Goal: Transaction & Acquisition: Purchase product/service

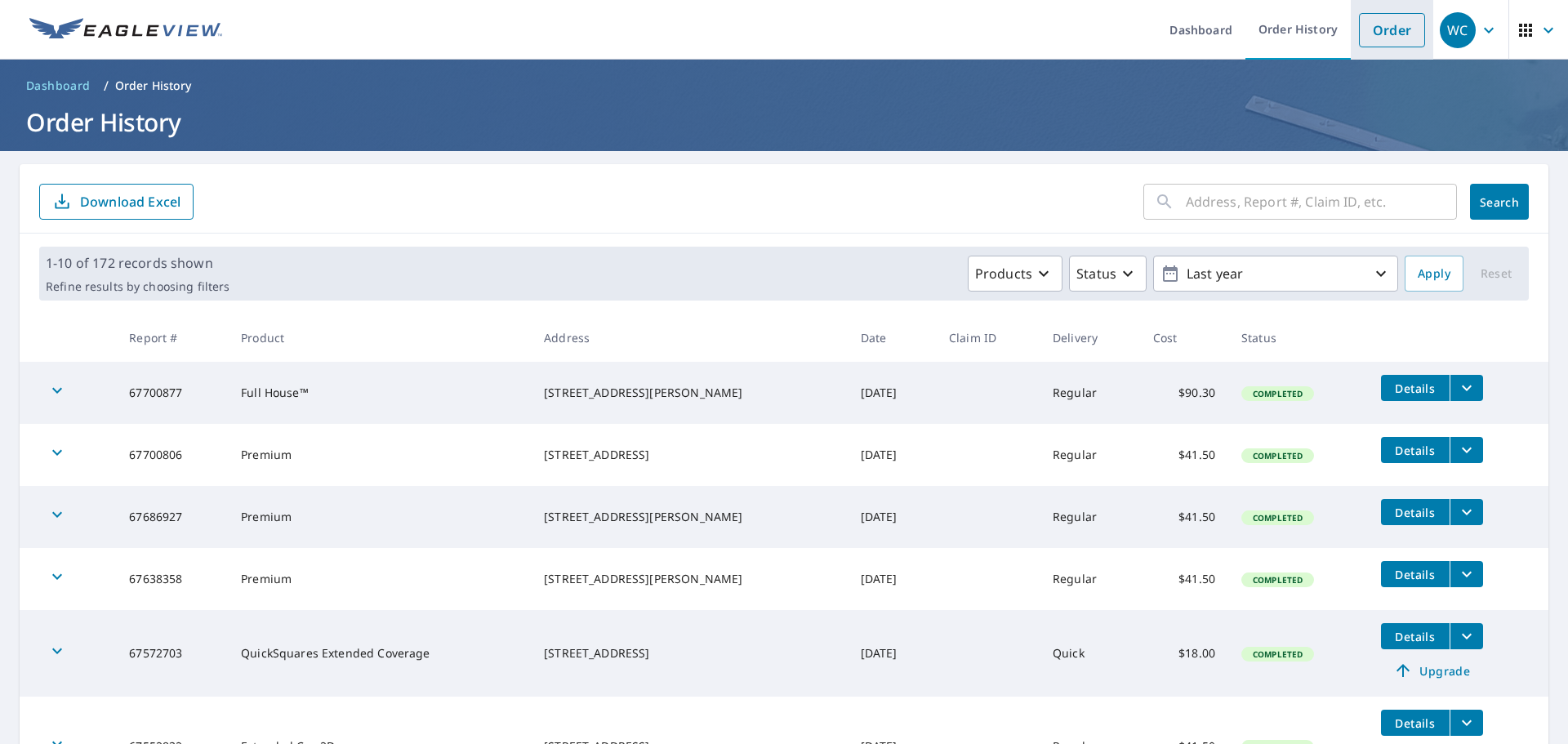
click at [1372, 37] on link "Order" at bounding box center [1392, 31] width 66 height 34
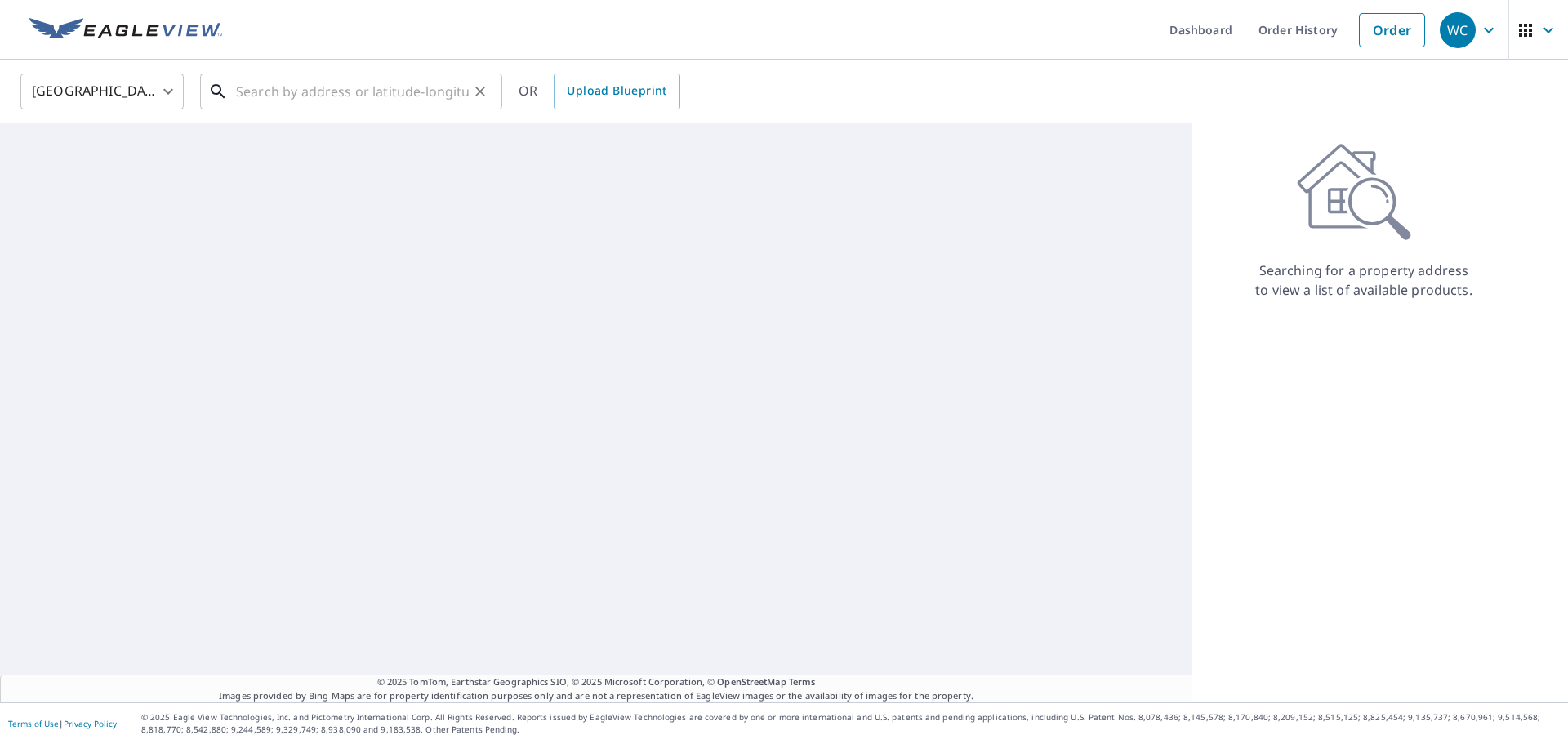
click at [428, 79] on input "text" at bounding box center [352, 92] width 233 height 46
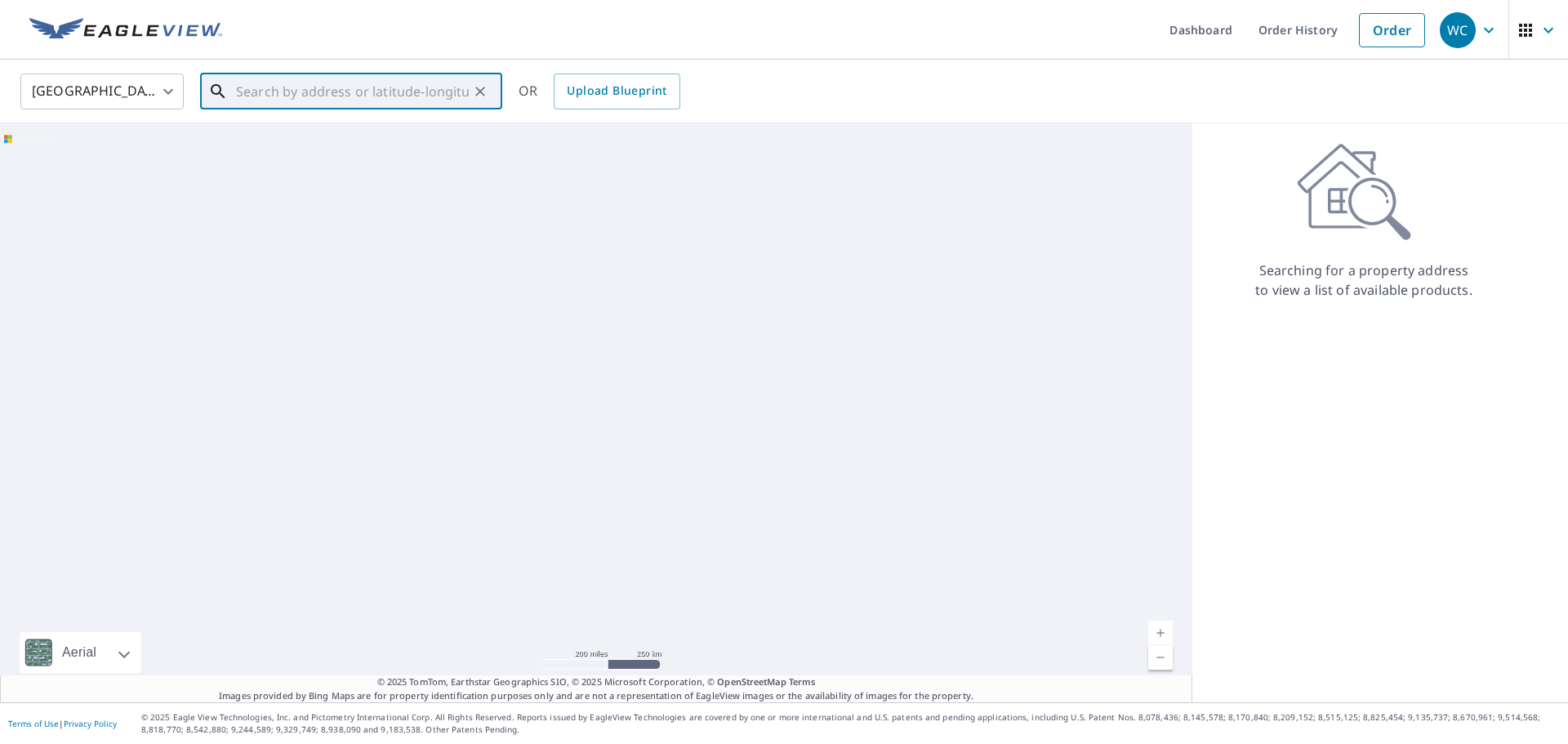
paste input "[STREET_ADDRESS]"
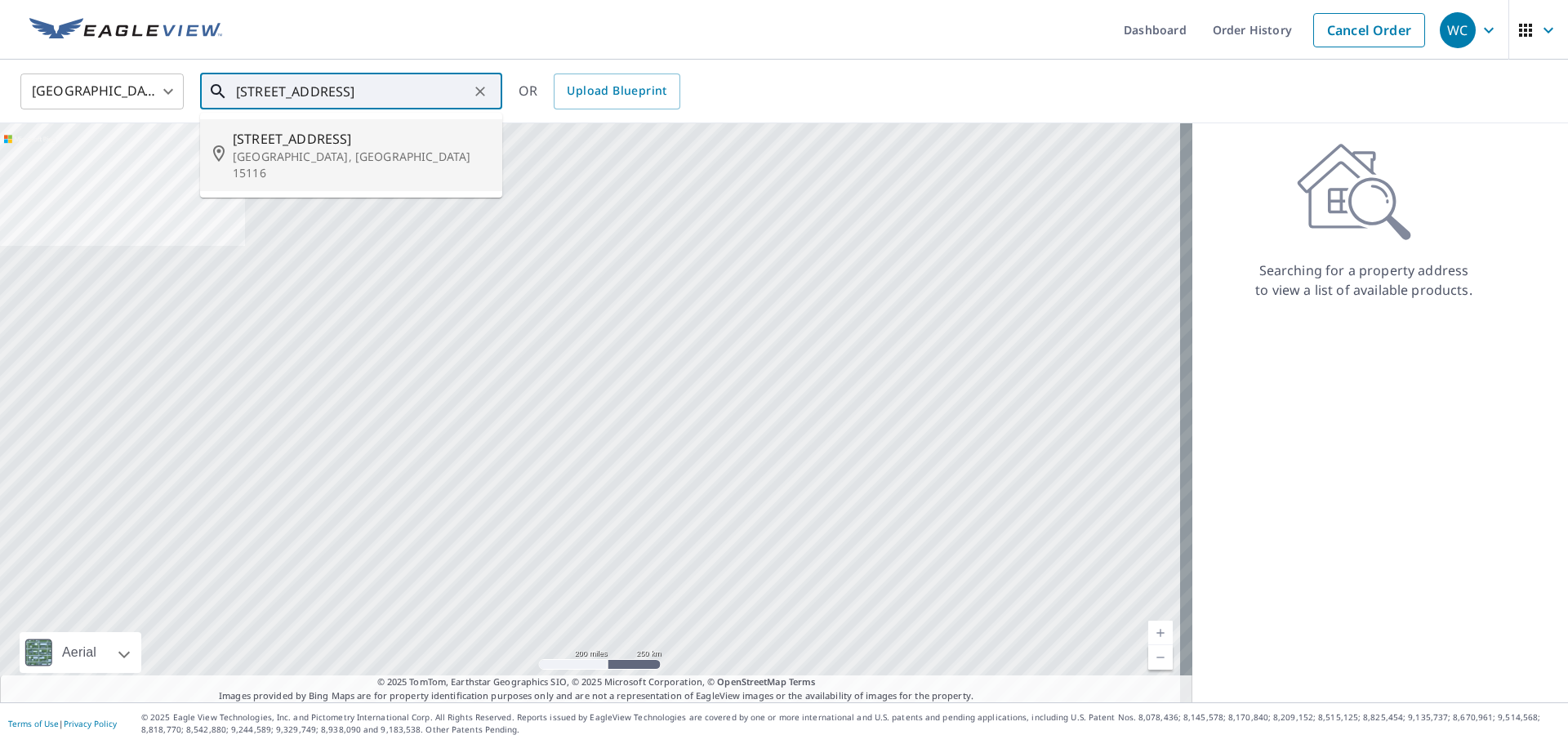
click at [292, 153] on p "[GEOGRAPHIC_DATA], [GEOGRAPHIC_DATA] 15116" at bounding box center [361, 165] width 257 height 33
type input "[STREET_ADDRESS]"
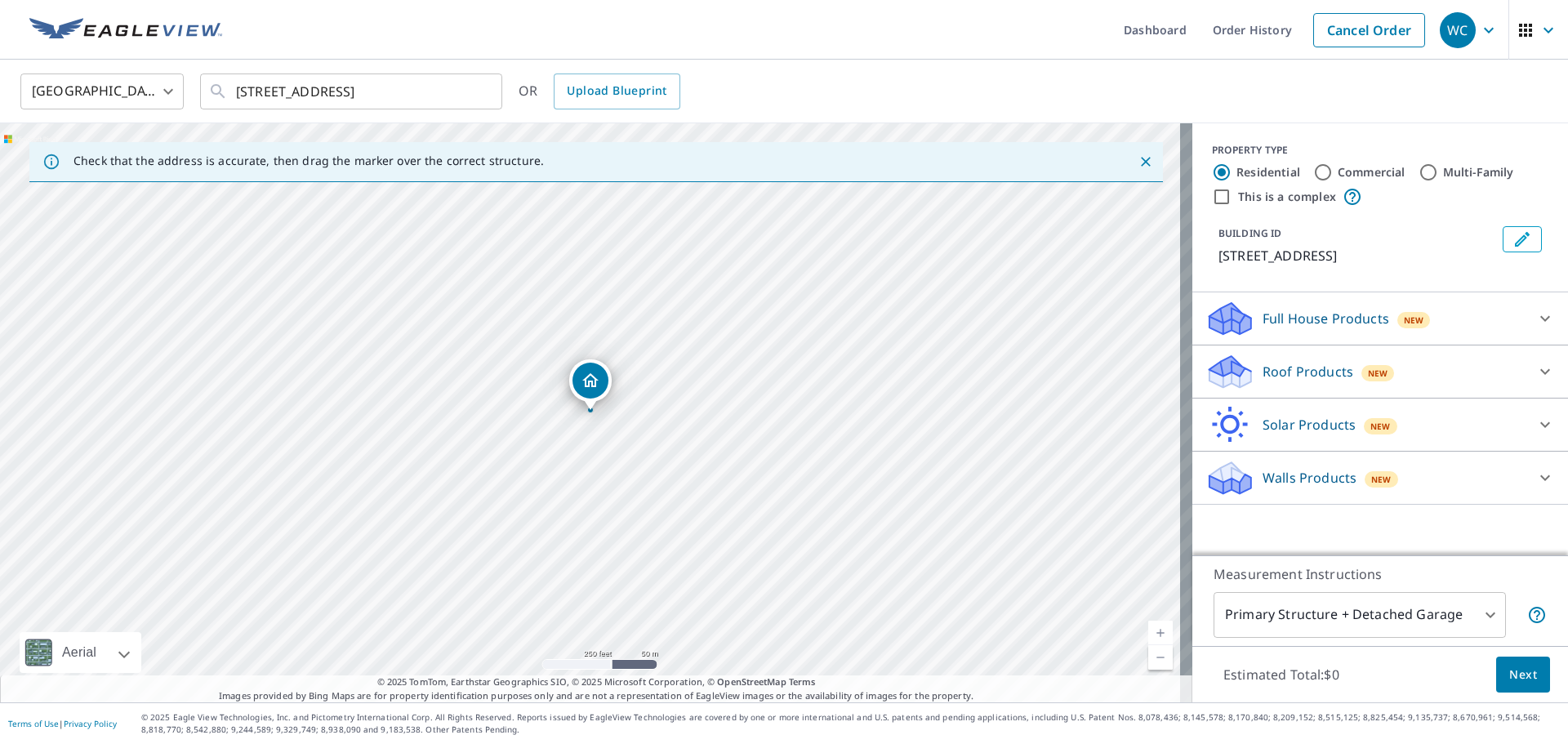
click at [1477, 376] on div "Roof Products New" at bounding box center [1365, 372] width 320 height 38
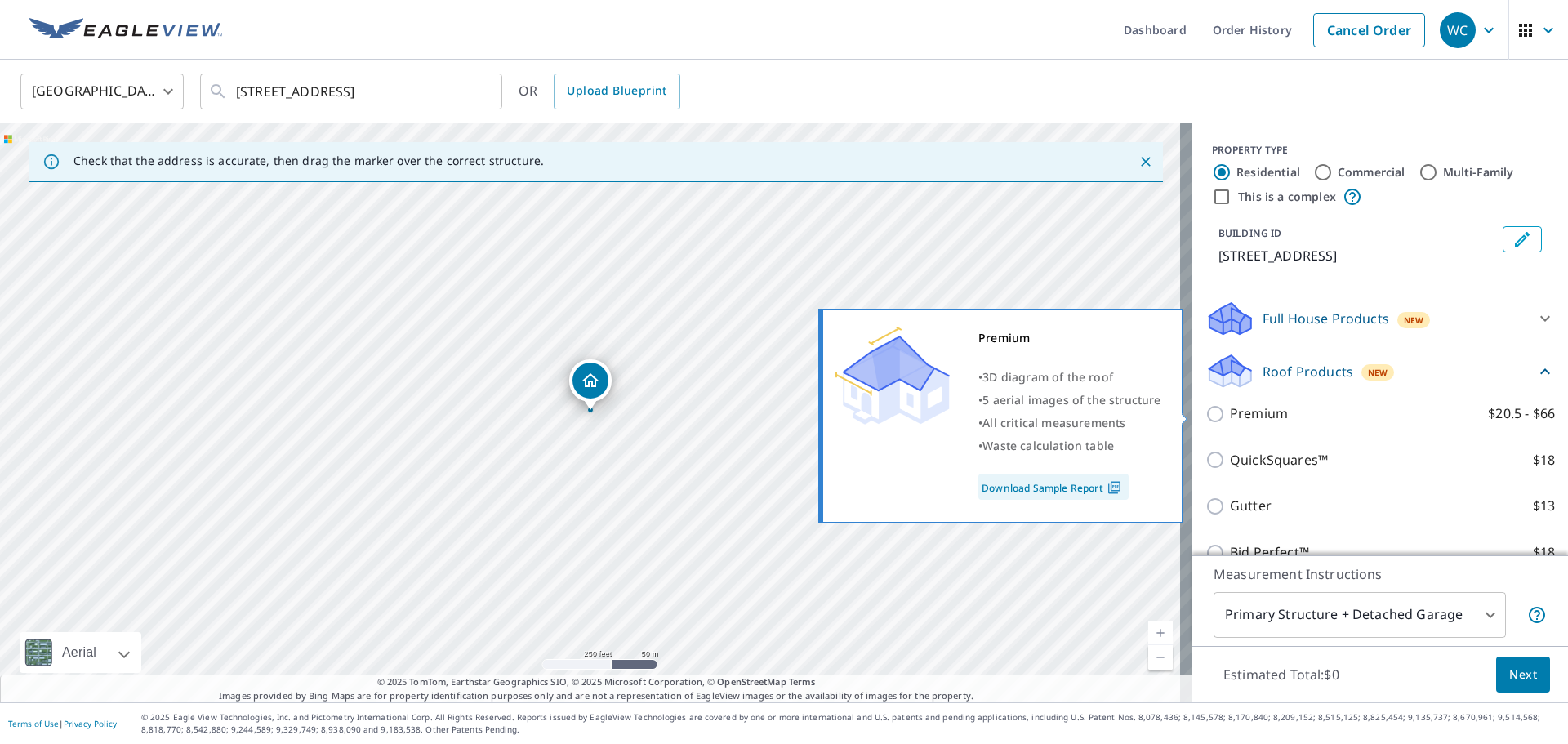
click at [1210, 414] on input "Premium $20.5 - $66" at bounding box center [1217, 414] width 25 height 19
checkbox input "true"
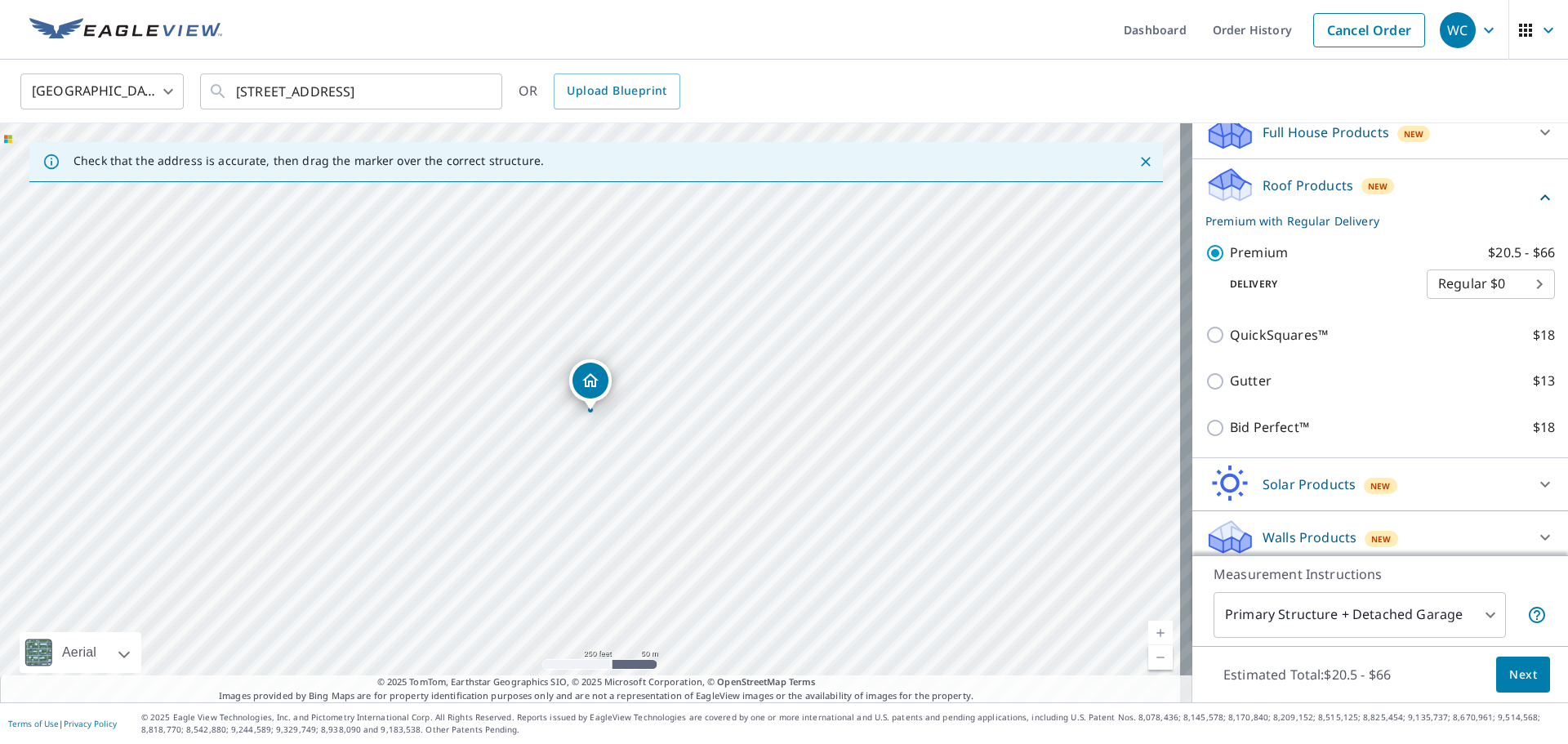
scroll to position [195, 0]
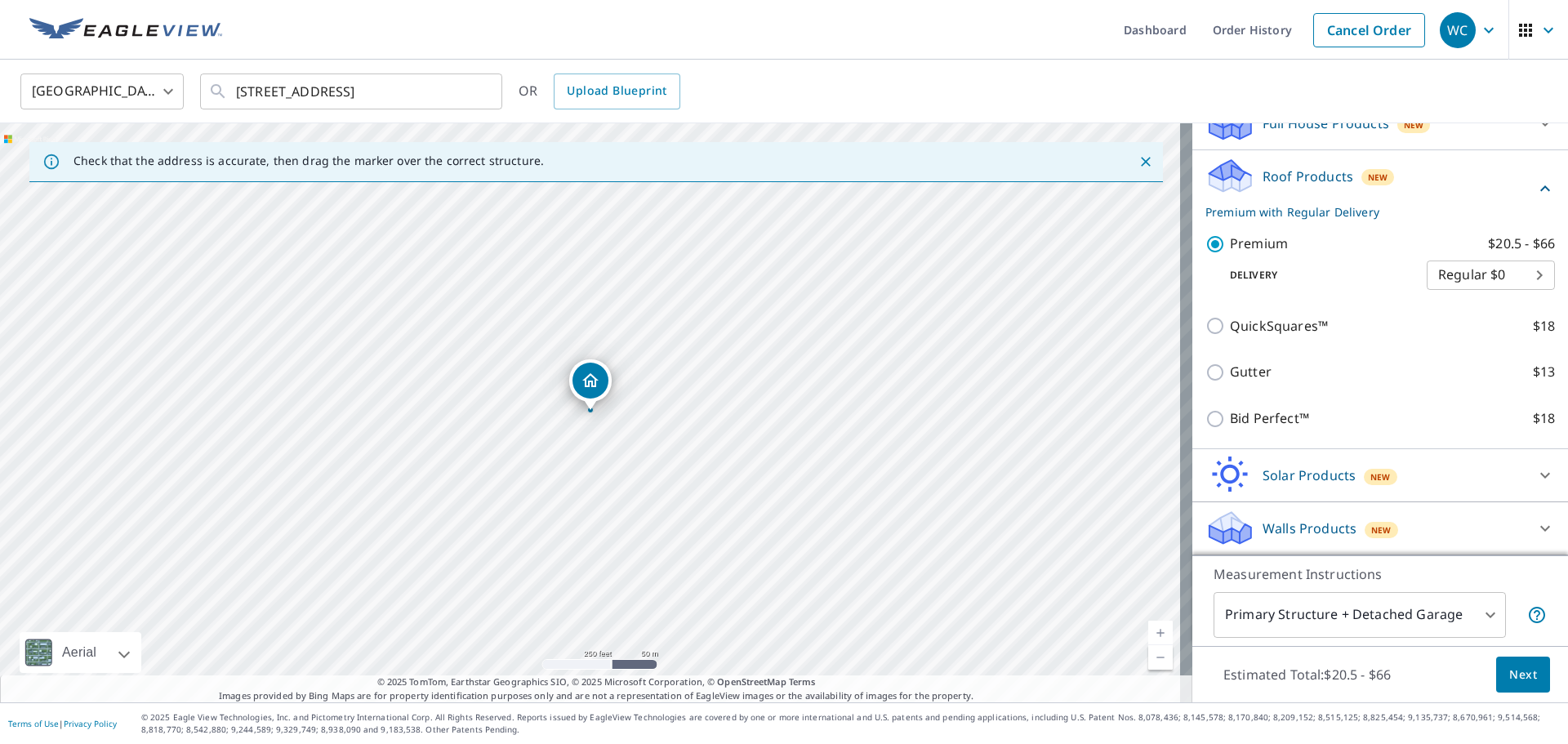
click at [1155, 637] on link "Current Level 17, Zoom In" at bounding box center [1161, 633] width 25 height 25
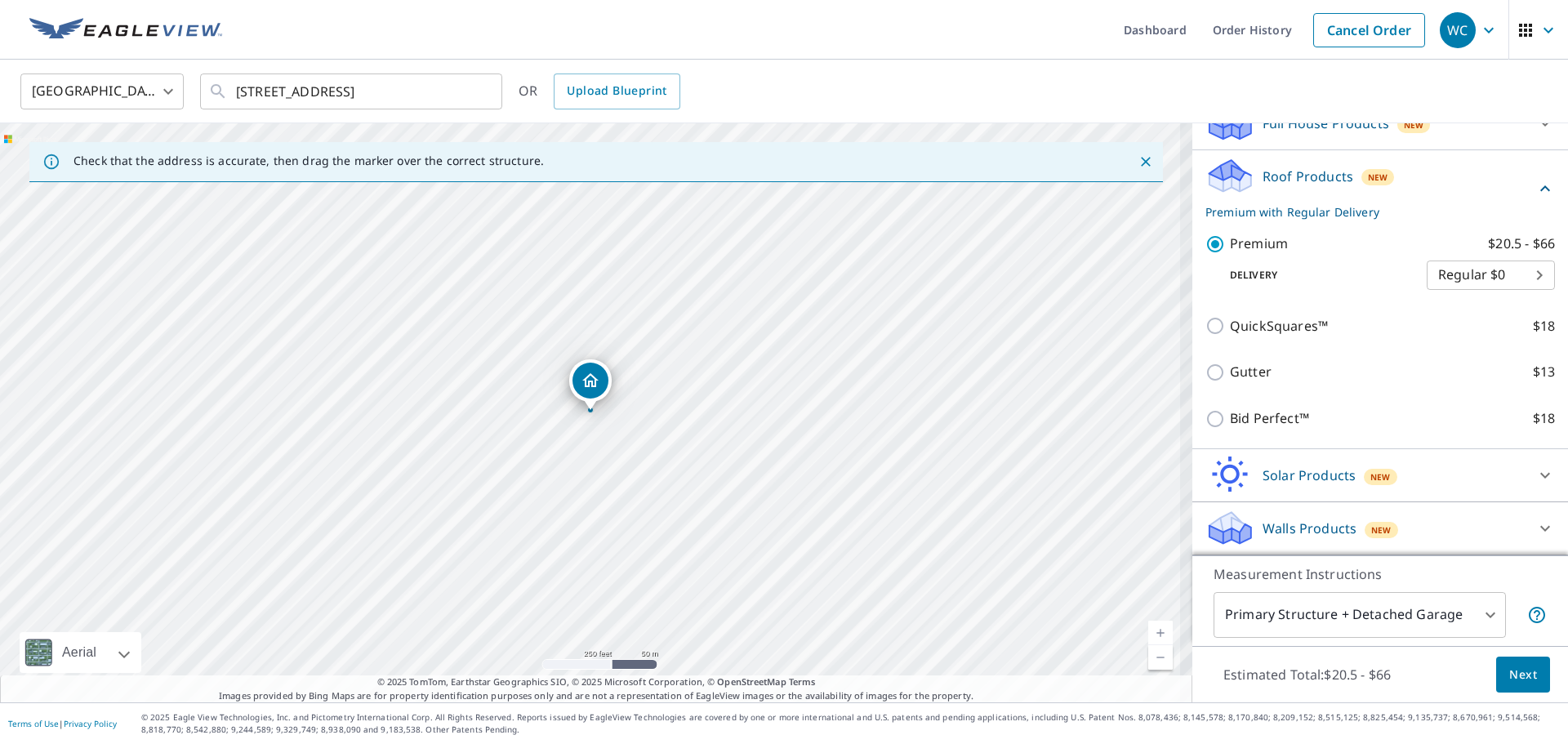
click at [1155, 637] on link "Current Level 17, Zoom In" at bounding box center [1161, 633] width 25 height 25
click at [1155, 637] on link "Current Level 17.742318828660412, Zoom In" at bounding box center [1161, 633] width 25 height 25
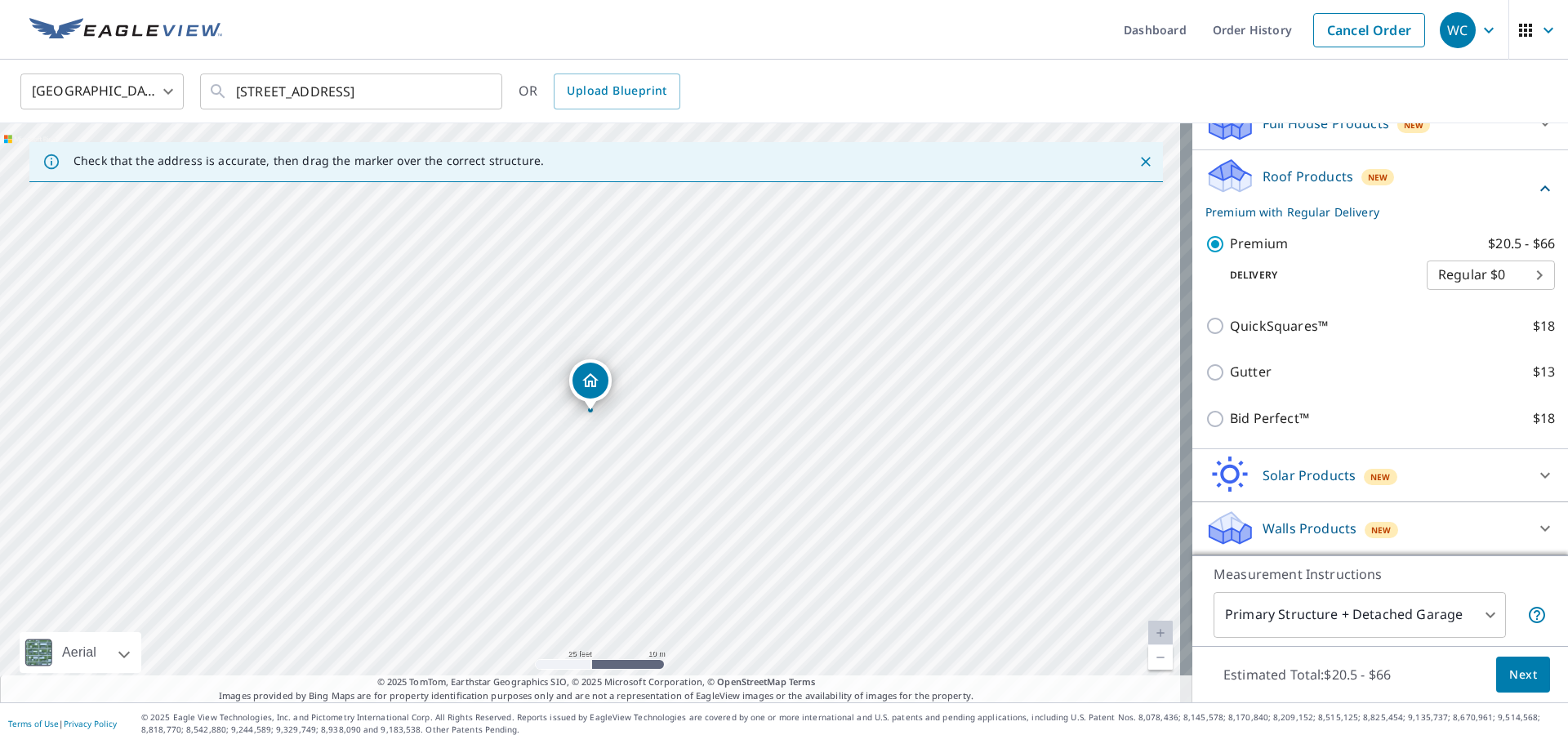
click at [1149, 664] on link "Current Level 20, Zoom Out" at bounding box center [1161, 658] width 25 height 25
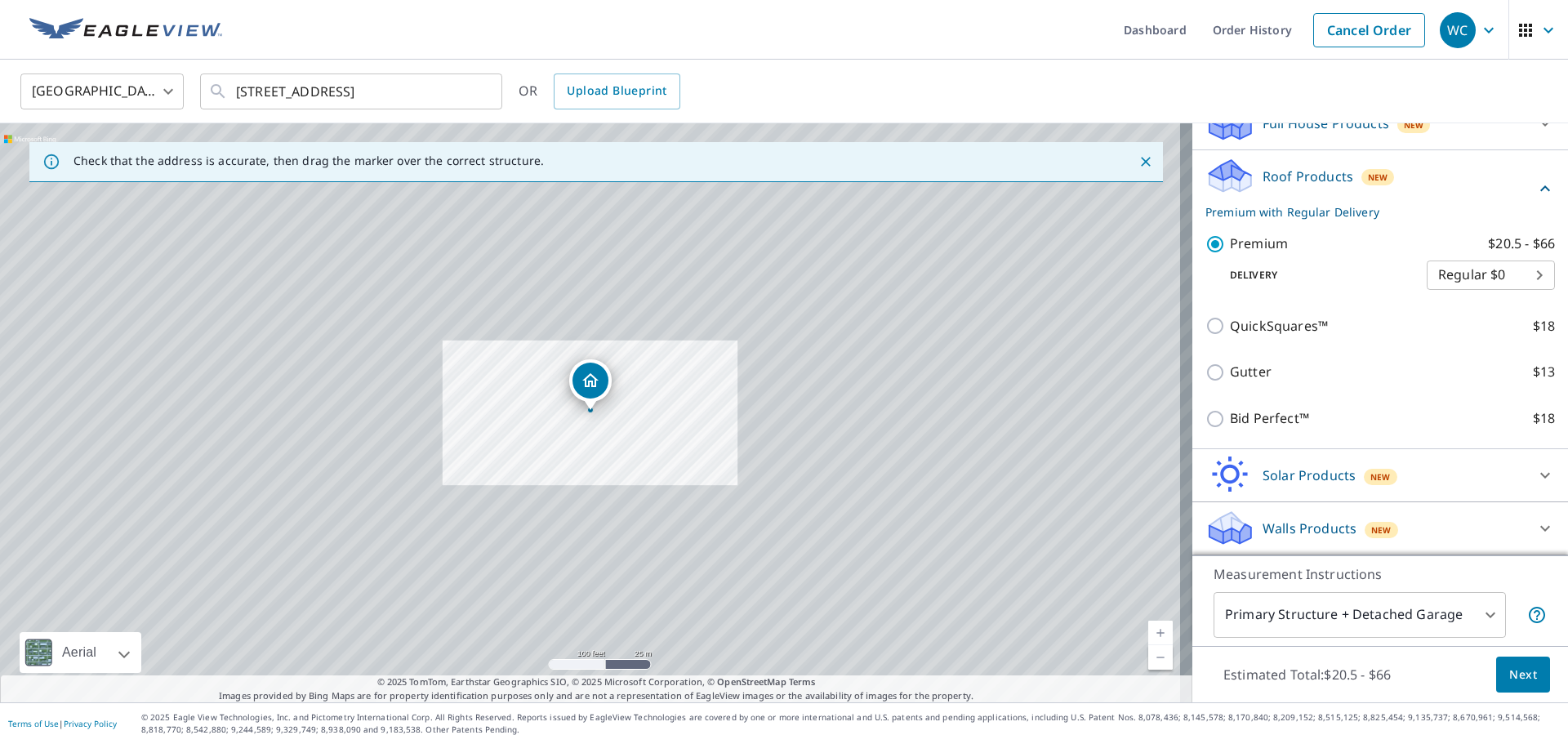
click at [1149, 664] on link "Current Level 18, Zoom Out" at bounding box center [1161, 658] width 25 height 25
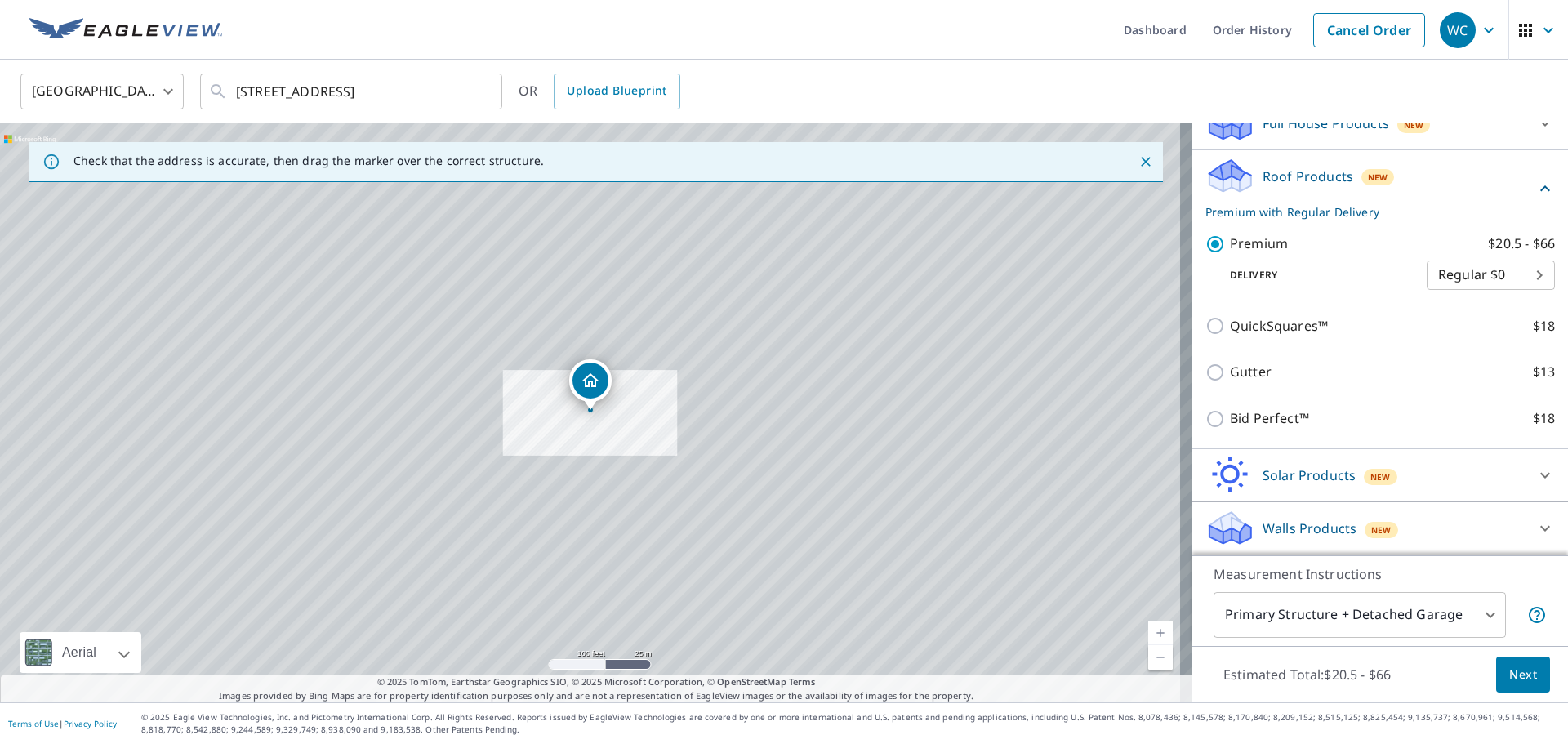
click at [1149, 664] on link "Current Level 18, Zoom Out" at bounding box center [1161, 658] width 25 height 25
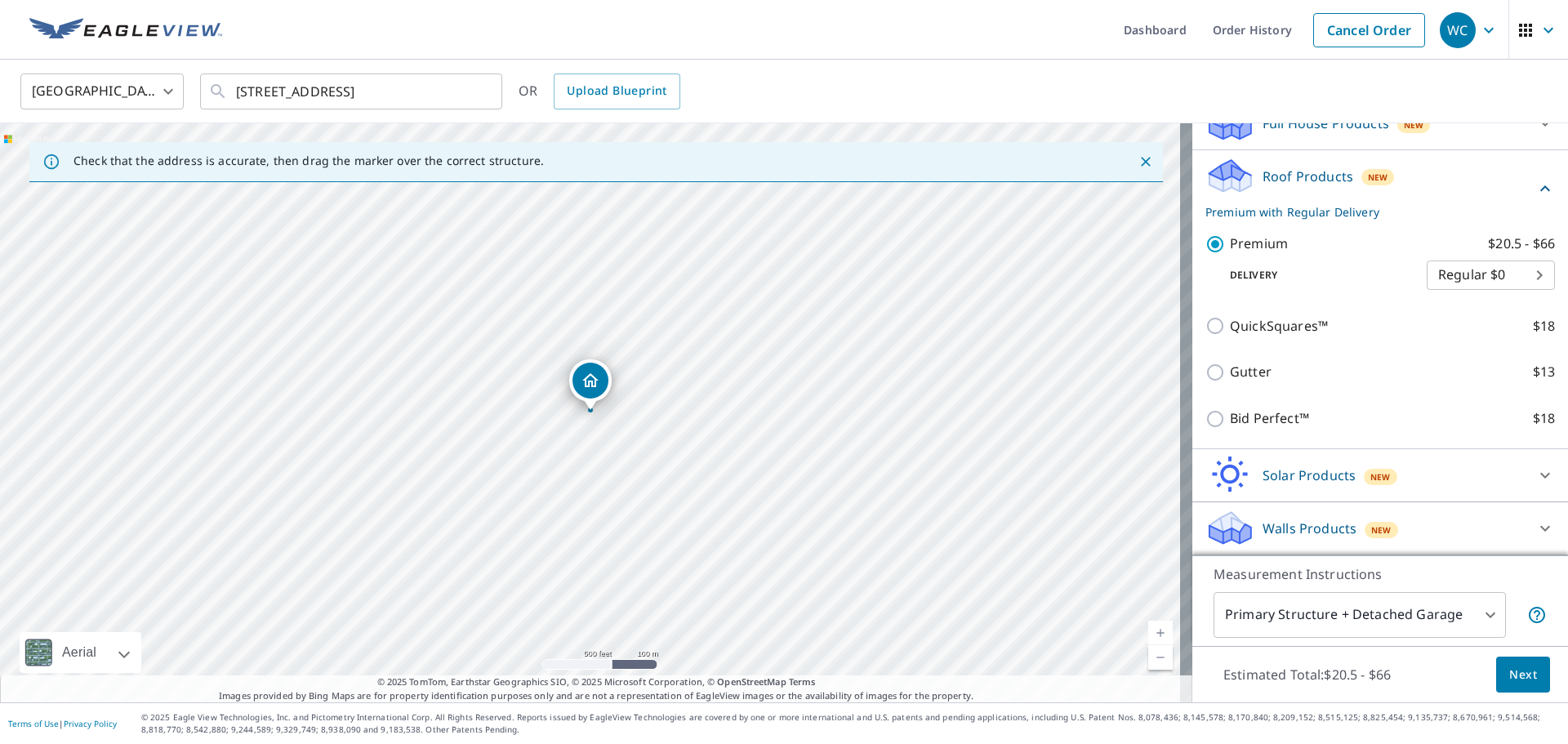
click at [1519, 680] on span "Next" at bounding box center [1523, 674] width 28 height 20
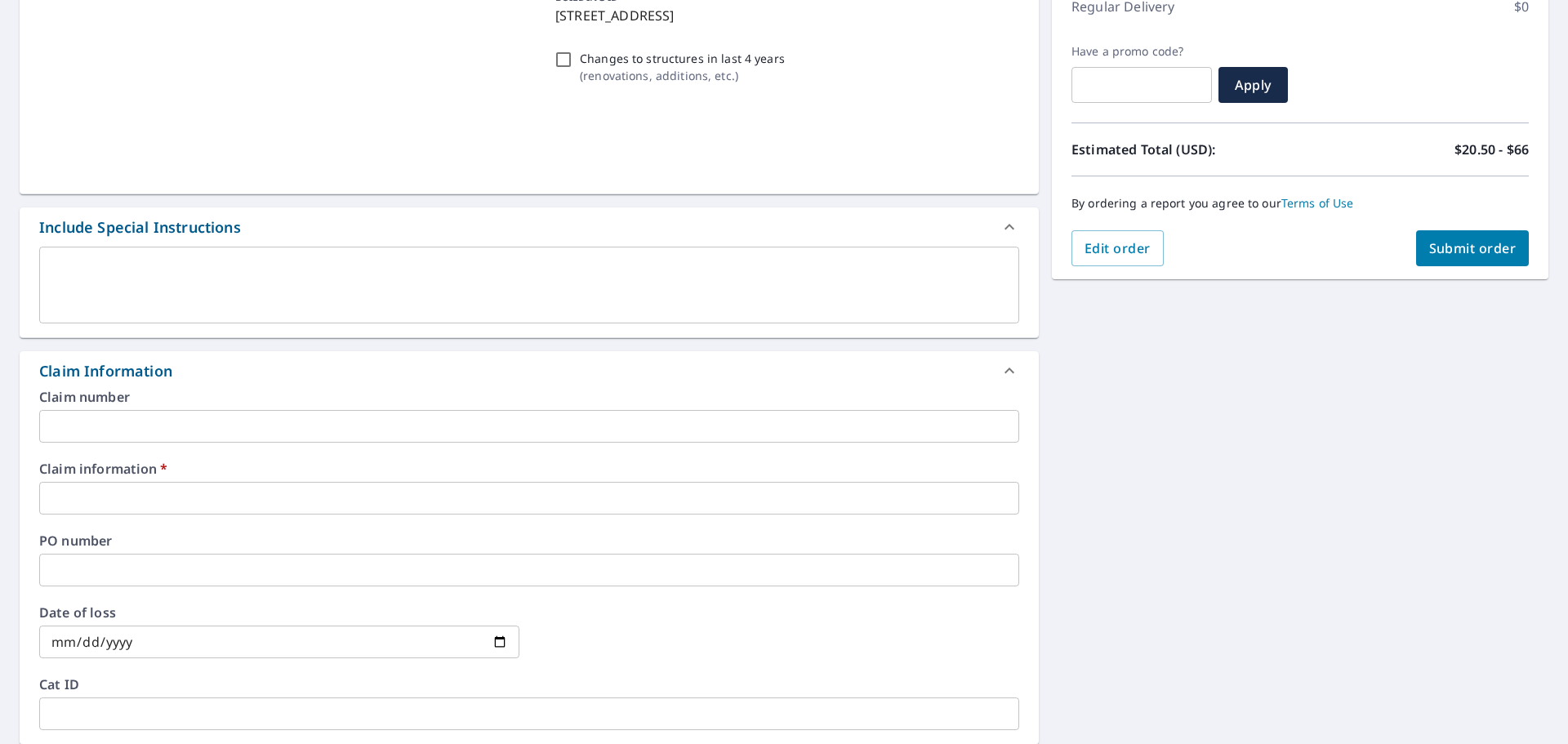
scroll to position [245, 0]
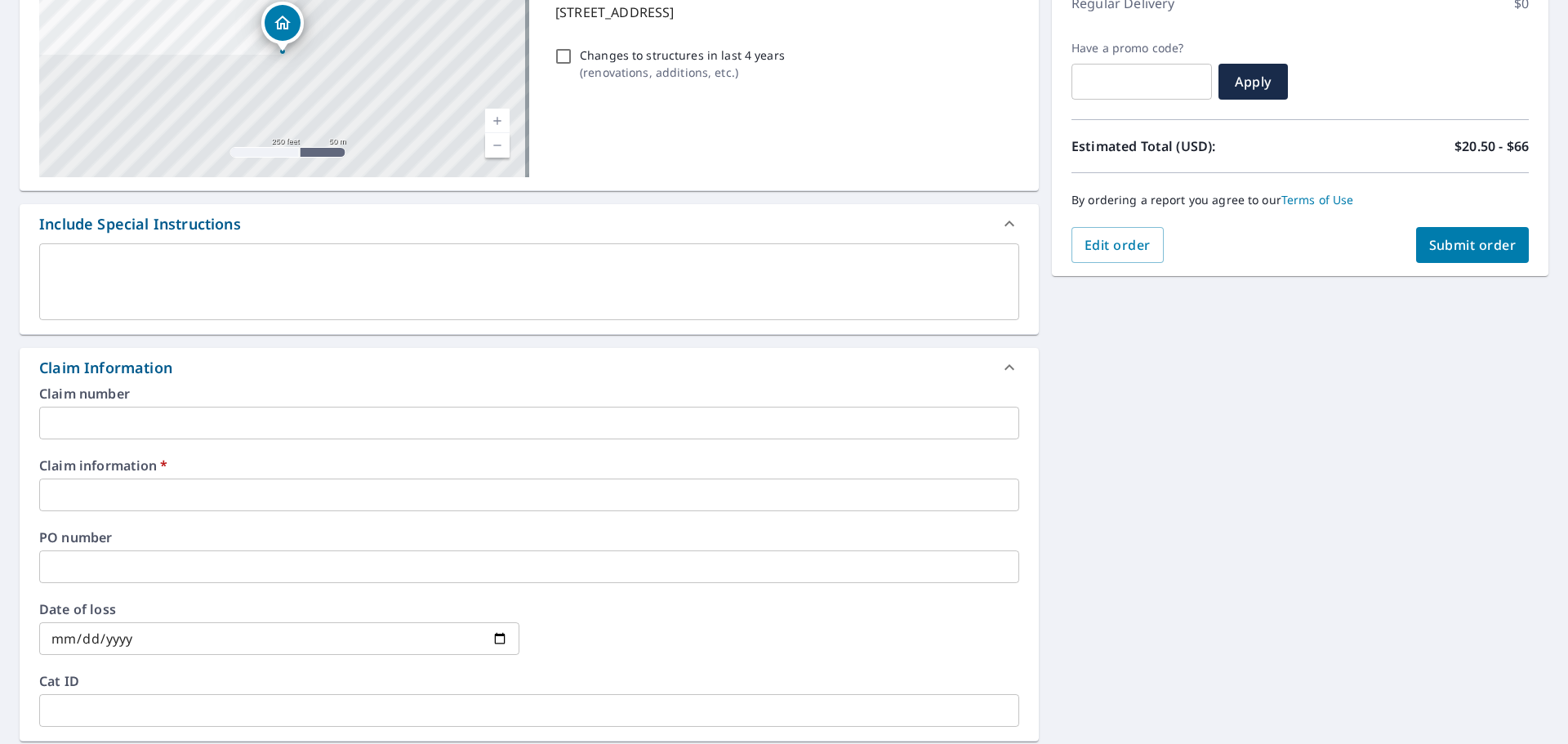
click at [238, 505] on input "text" at bounding box center [529, 495] width 980 height 33
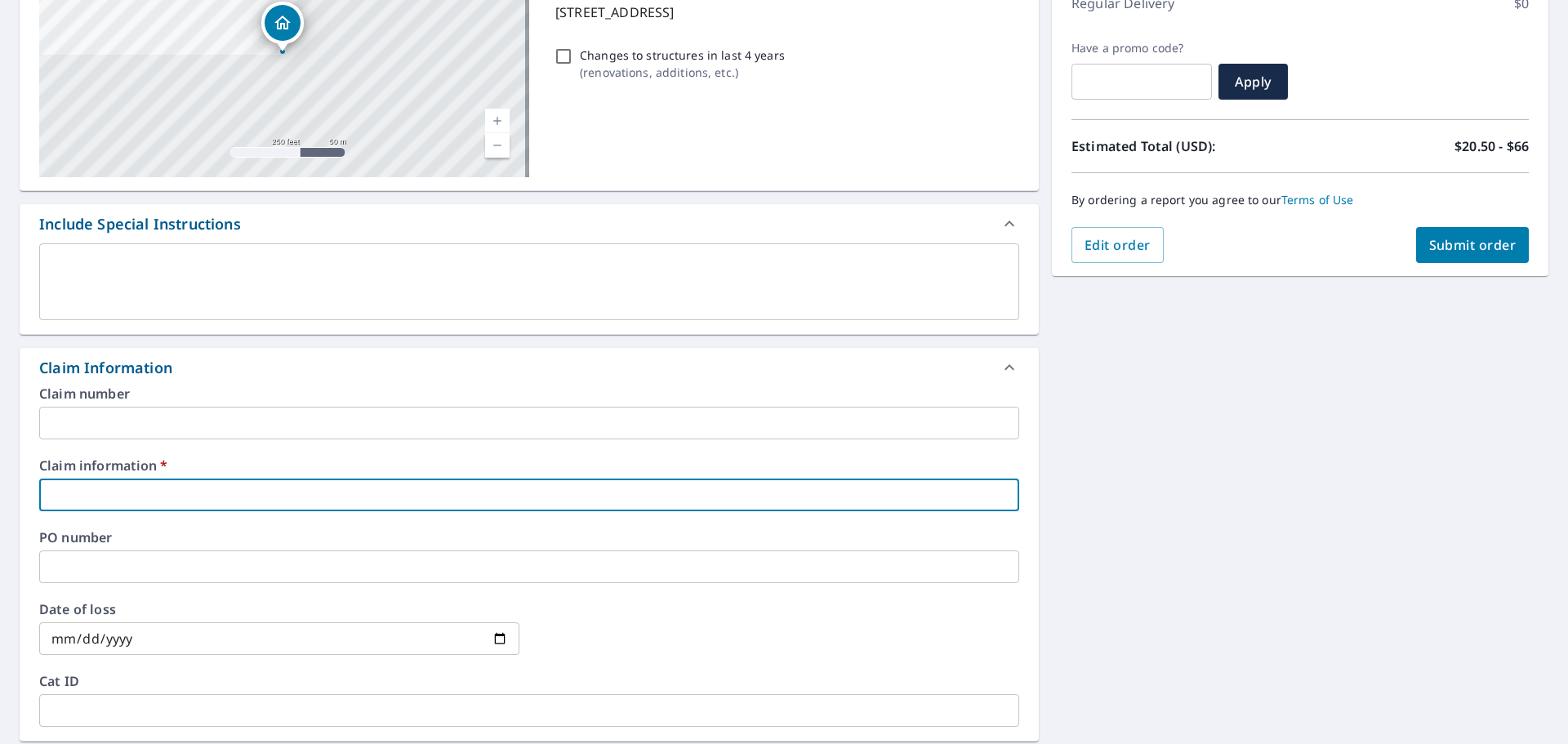
type input "B"
checkbox input "true"
type input "Bl"
checkbox input "true"
type input "Ble"
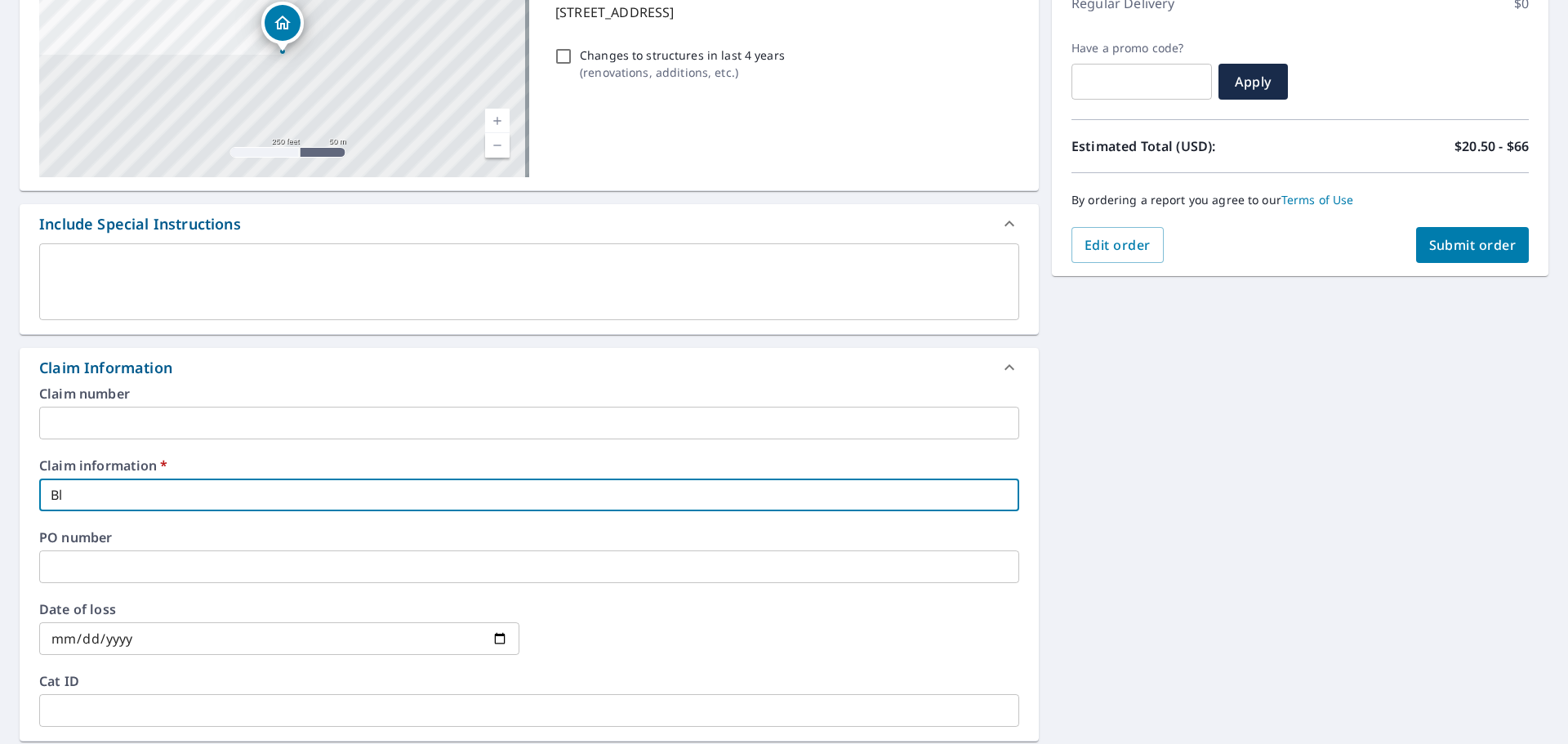
checkbox input "true"
type input "Bl"
checkbox input "true"
type input "B"
checkbox input "true"
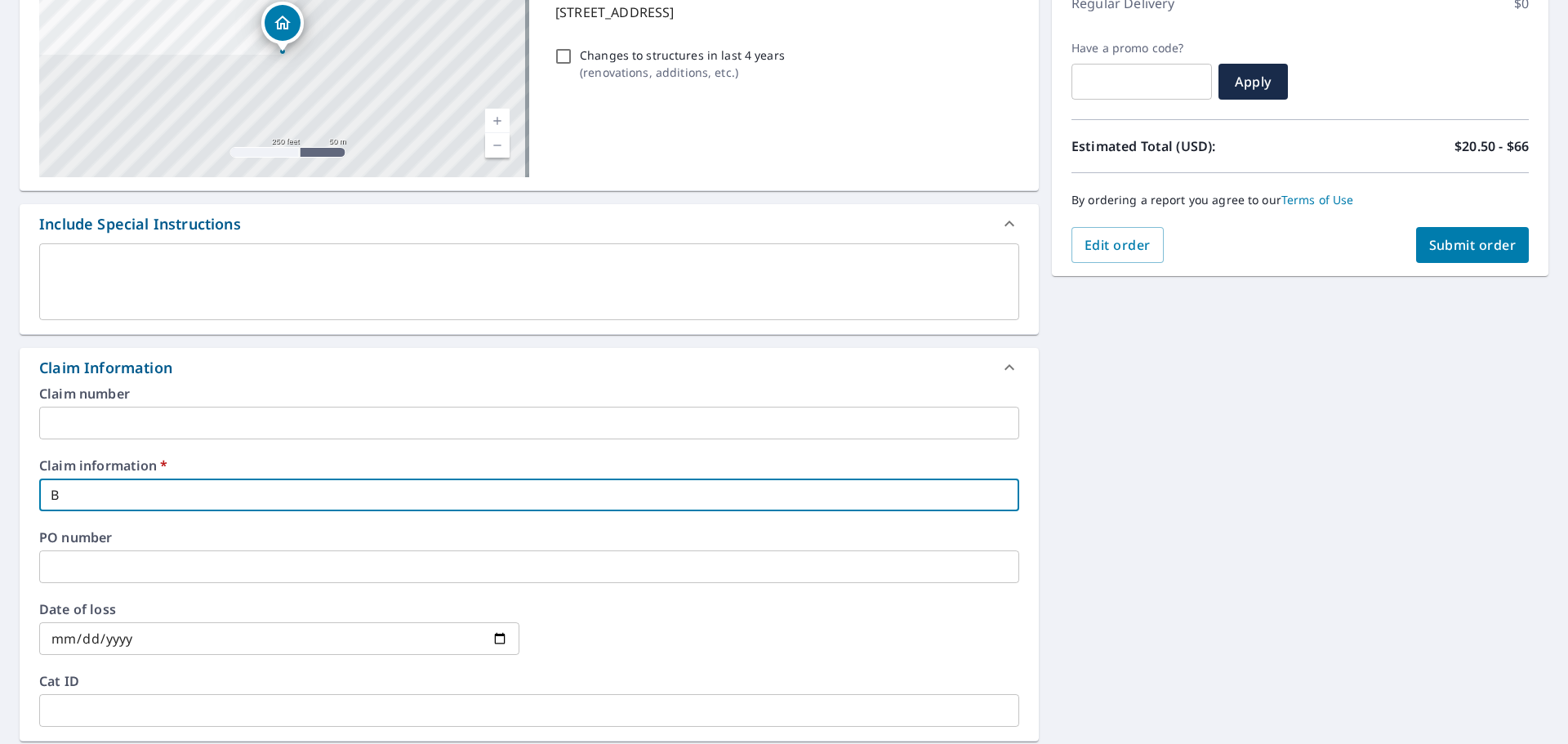
type input "Blendinger"
checkbox input "true"
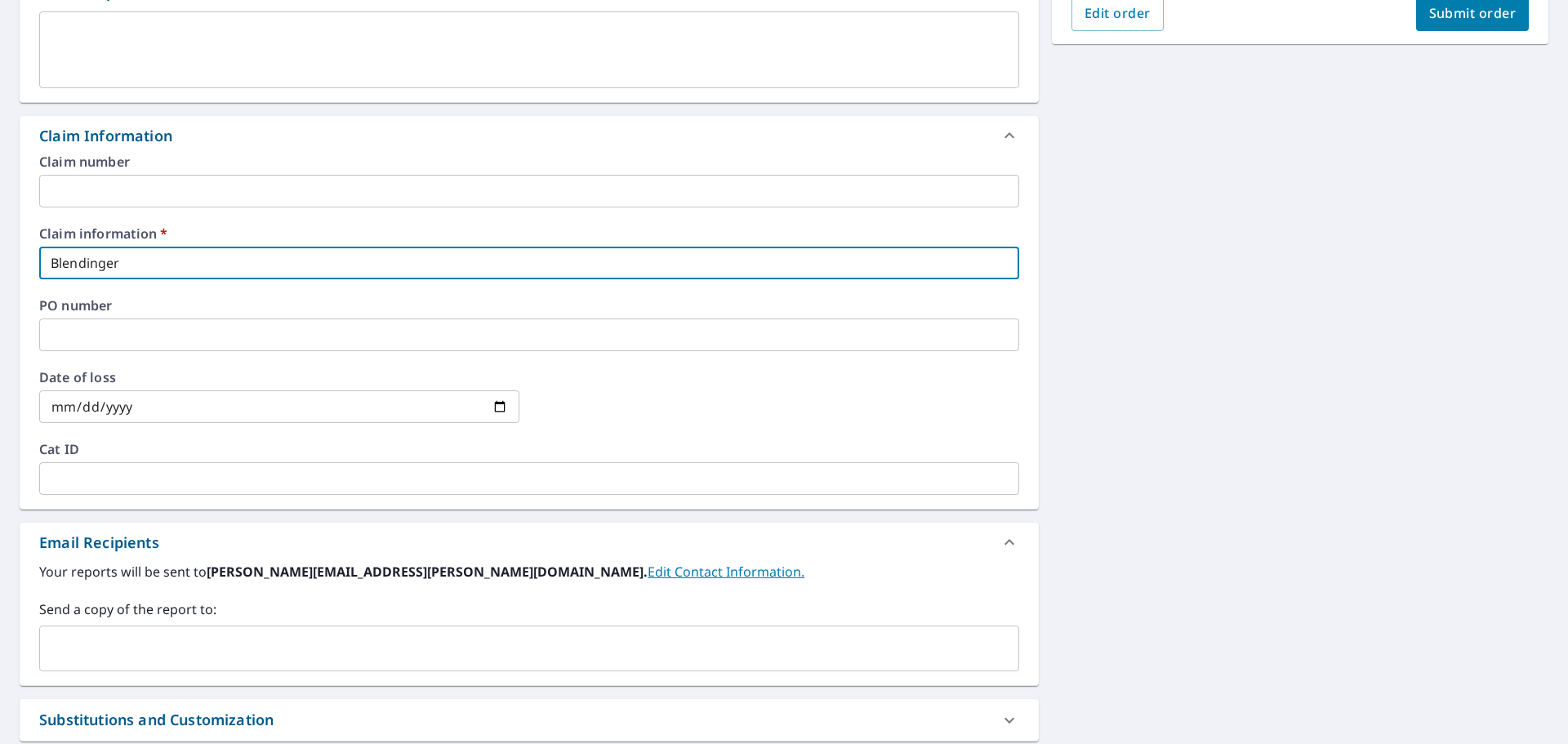
scroll to position [646, 0]
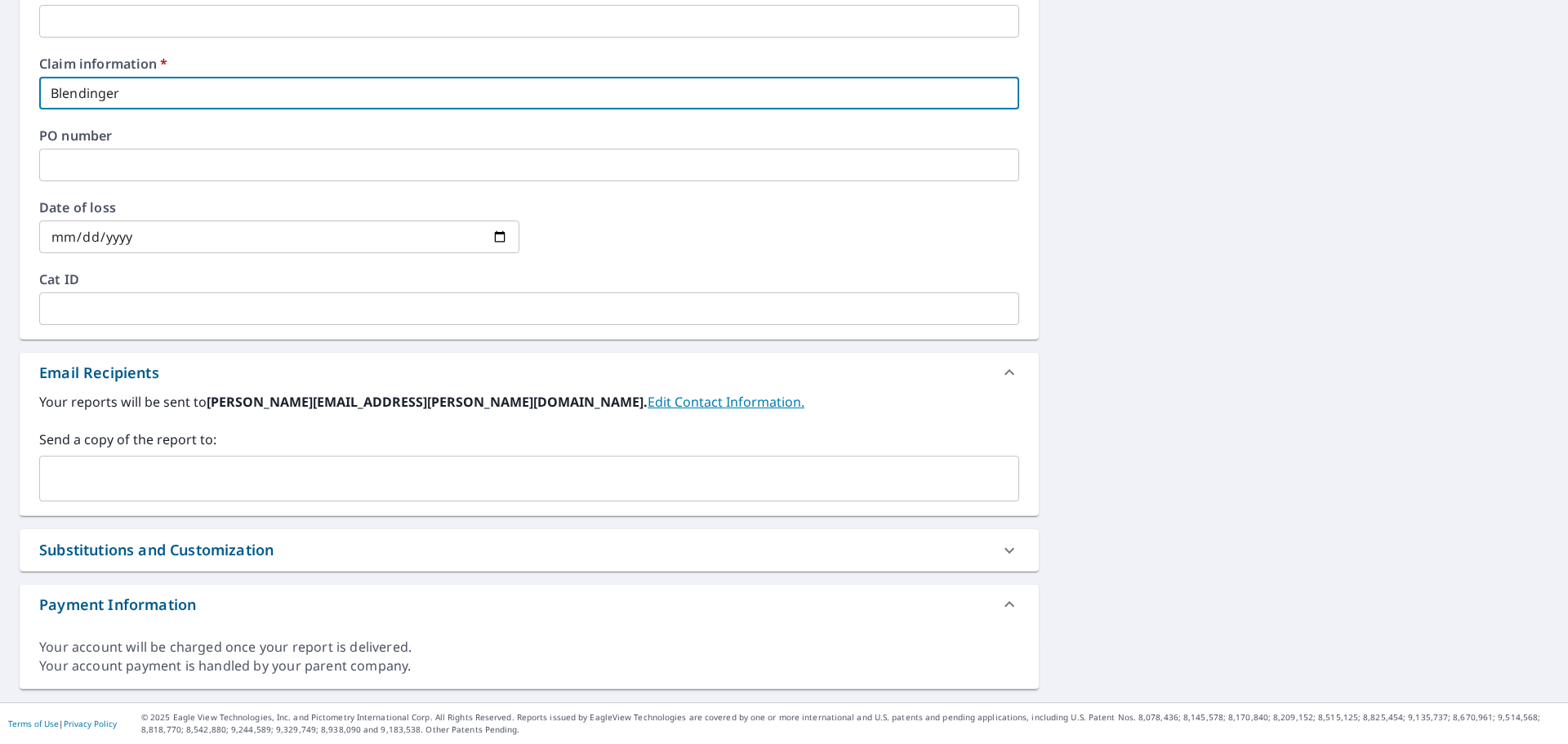
click at [104, 462] on input "text" at bounding box center [517, 478] width 941 height 31
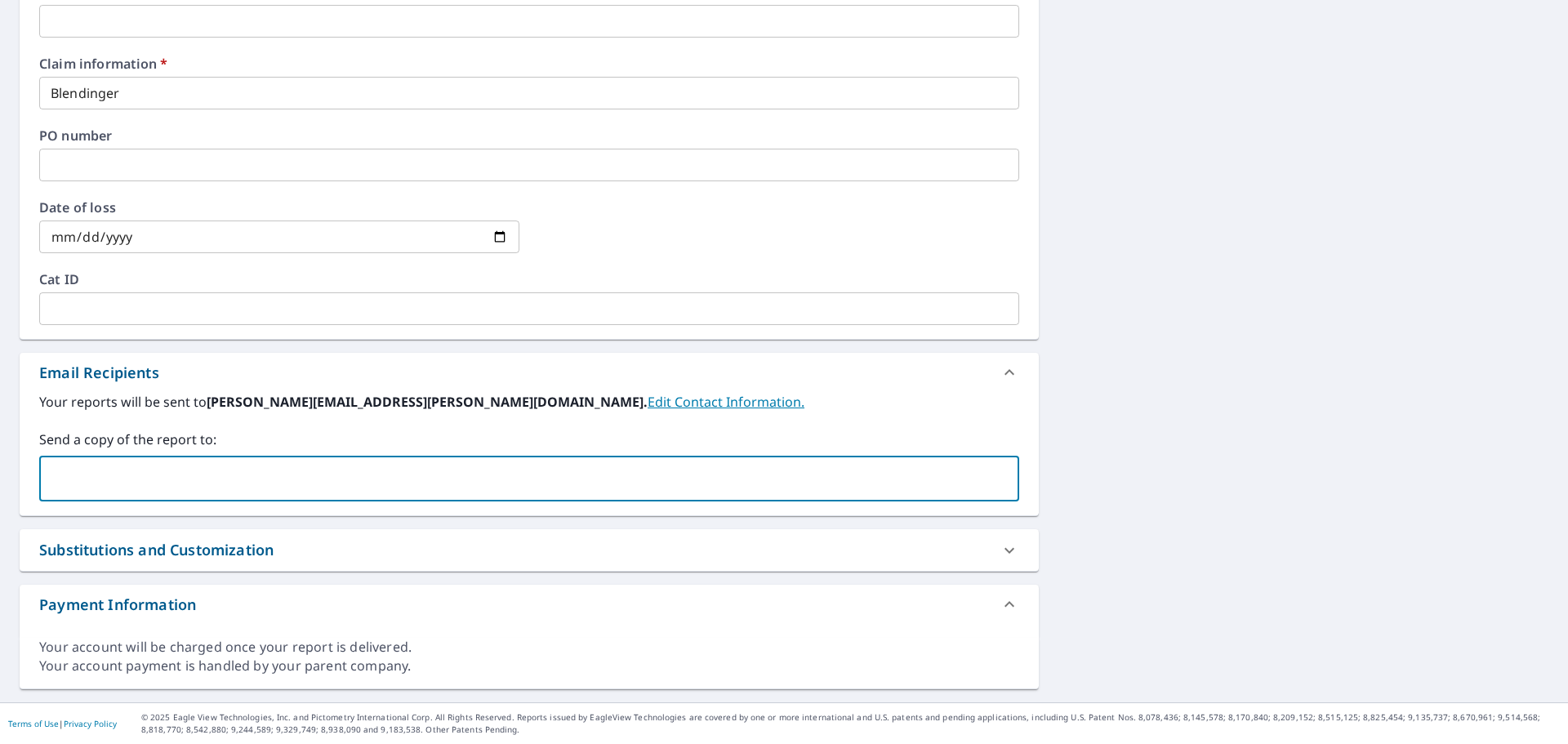
type input "[PERSON_NAME][EMAIL_ADDRESS][PERSON_NAME][DOMAIN_NAME]"
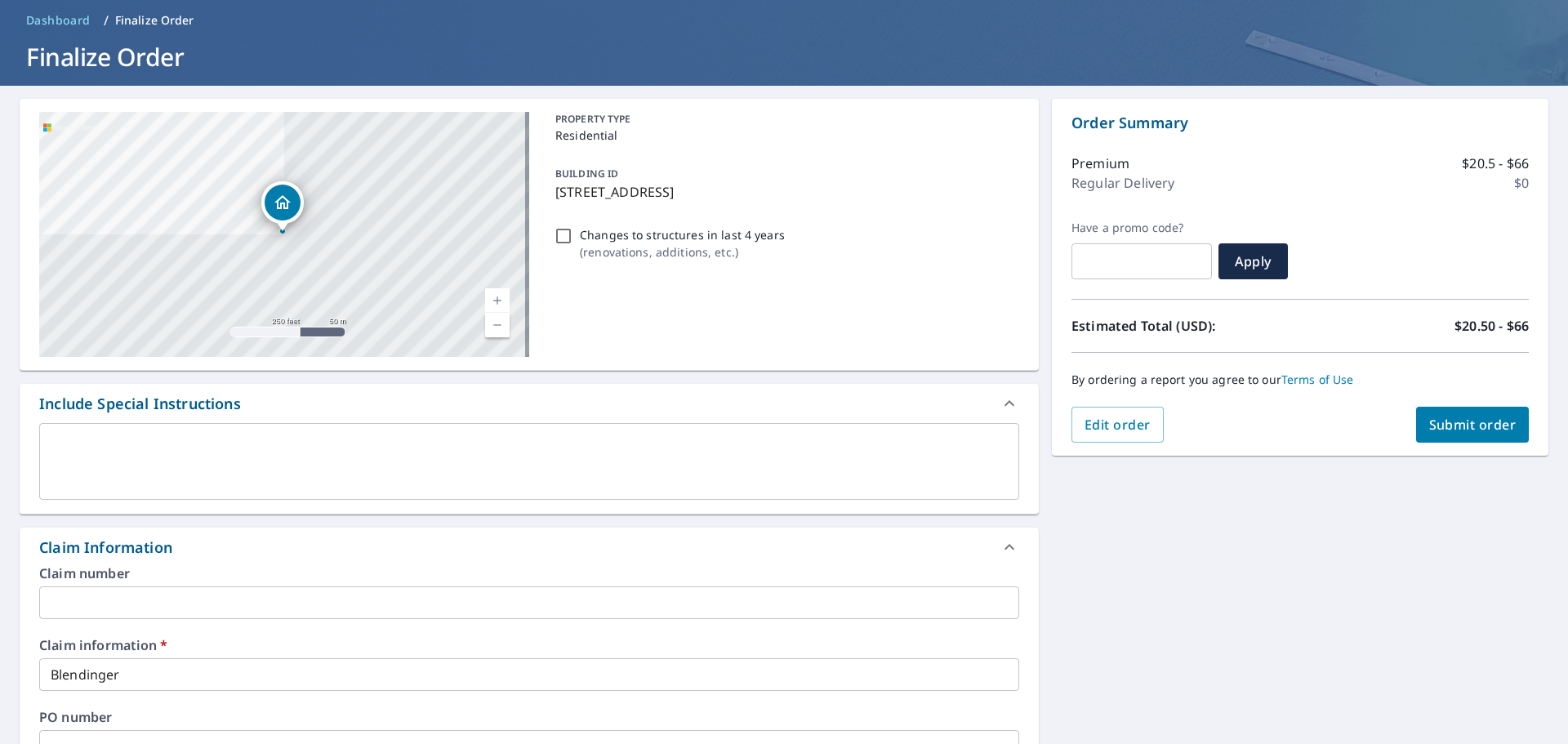
scroll to position [0, 0]
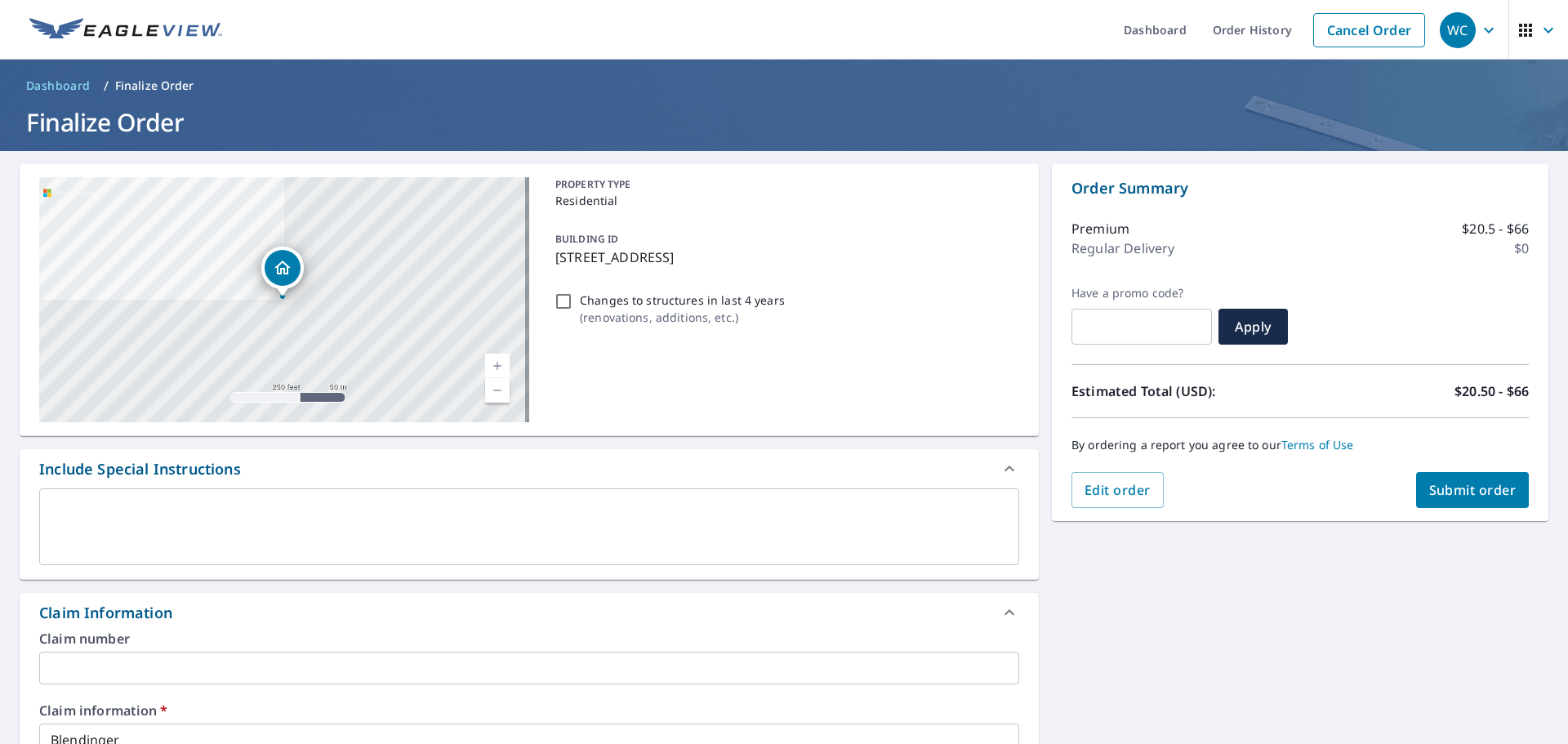
click at [1456, 488] on span "Submit order" at bounding box center [1472, 489] width 87 height 18
checkbox input "true"
